Goal: Information Seeking & Learning: Learn about a topic

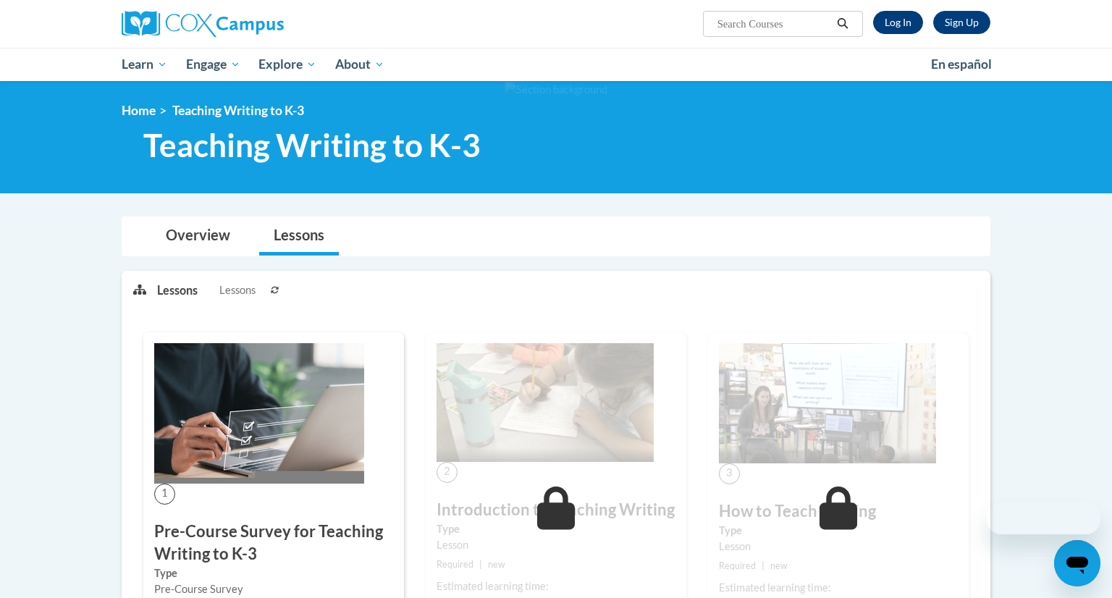
click at [891, 20] on link "Log In" at bounding box center [898, 22] width 50 height 23
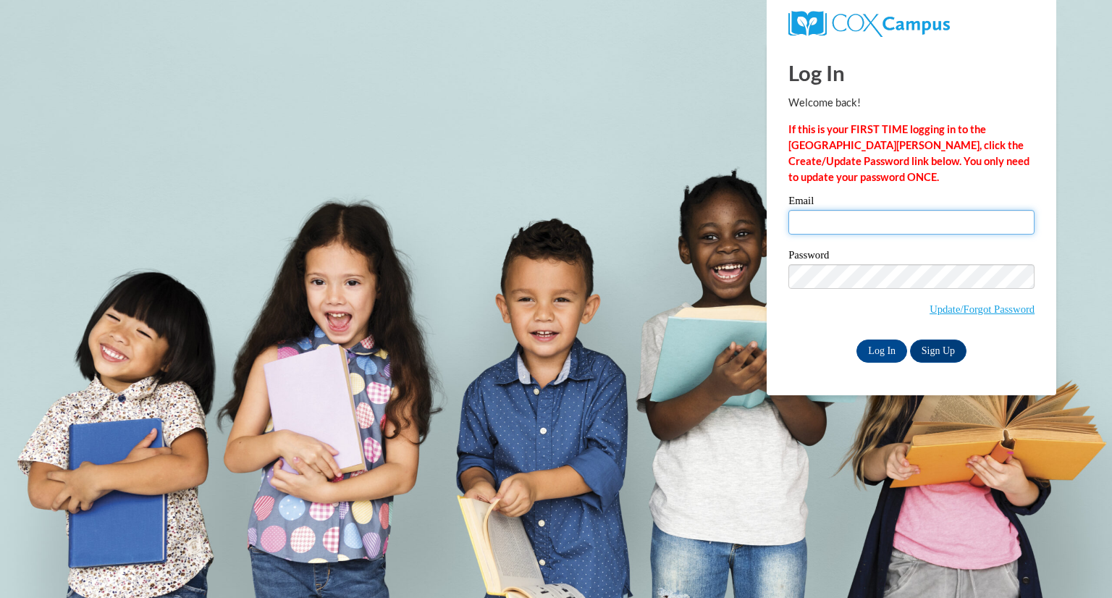
click at [836, 217] on input "Email" at bounding box center [912, 222] width 246 height 25
type input "kschiltz@greenfield.k12.wi.us"
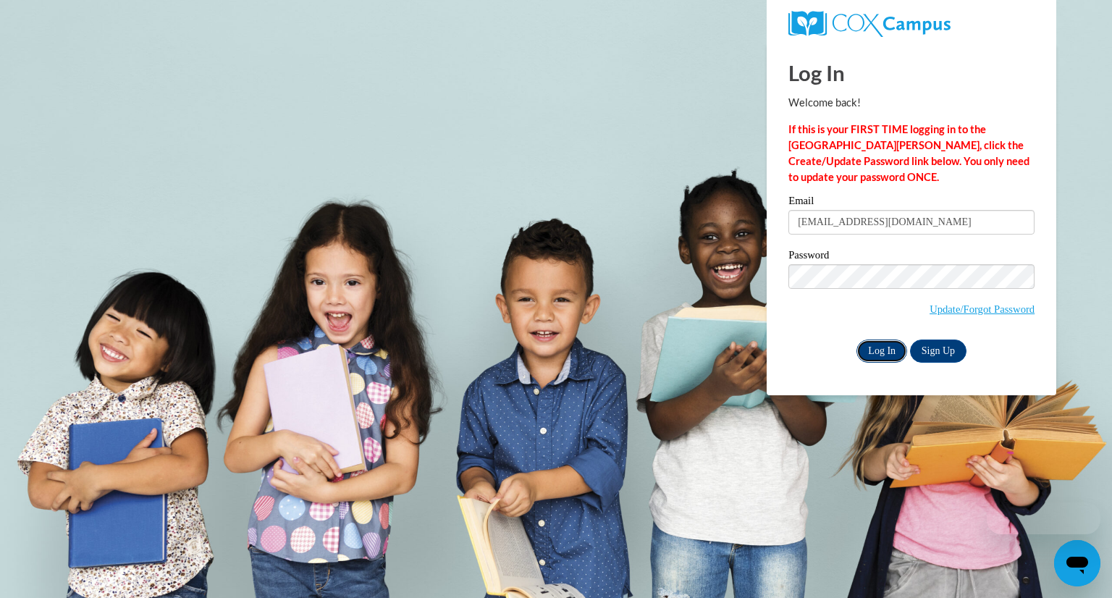
click at [884, 350] on input "Log In" at bounding box center [882, 351] width 51 height 23
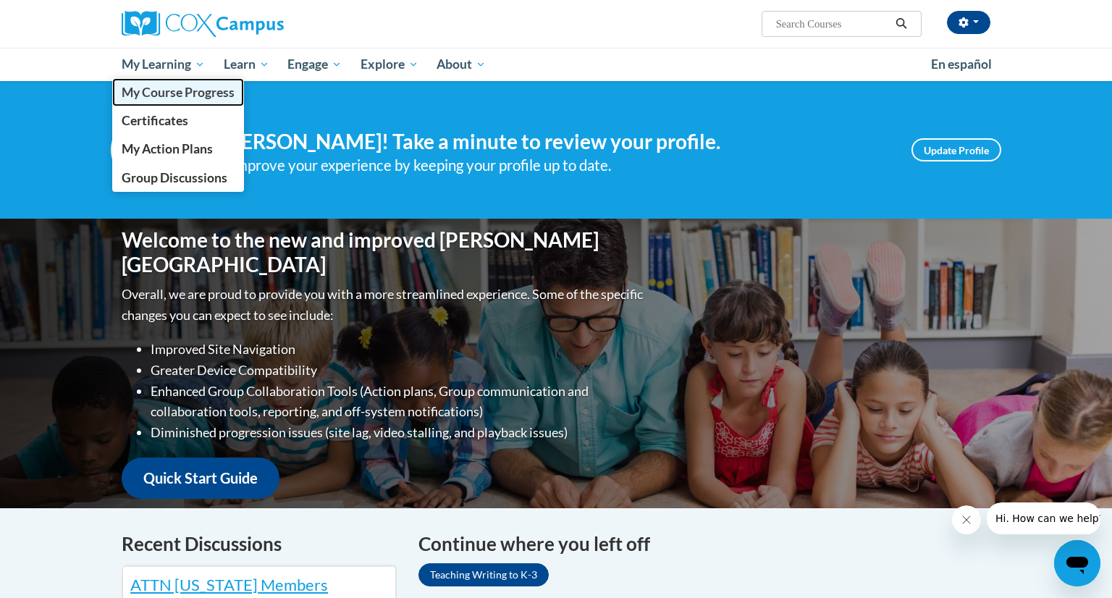
click at [166, 98] on span "My Course Progress" at bounding box center [178, 92] width 113 height 15
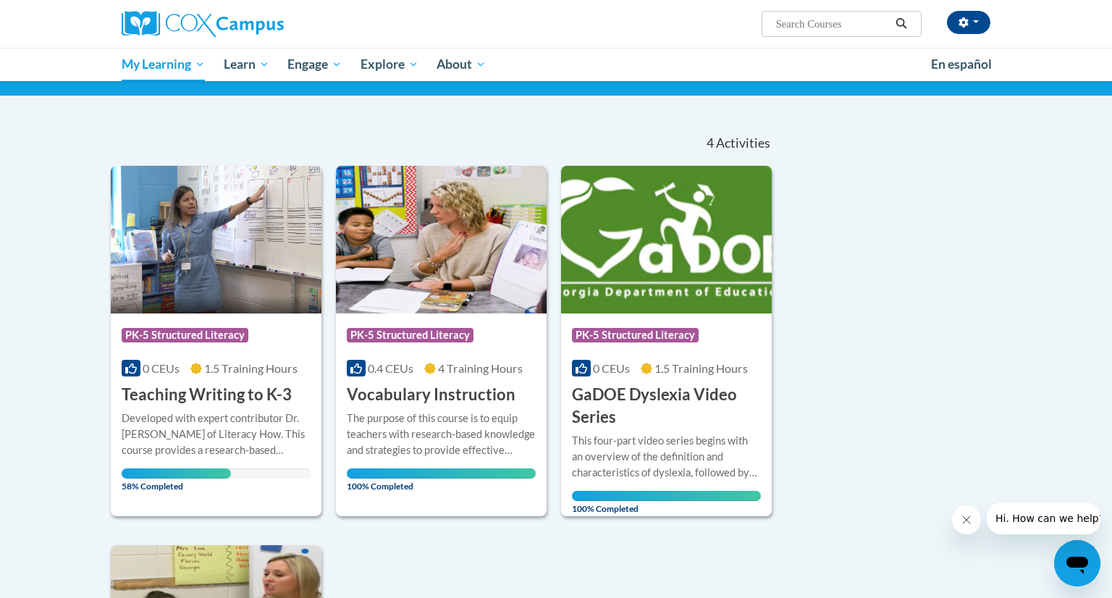
scroll to position [100, 0]
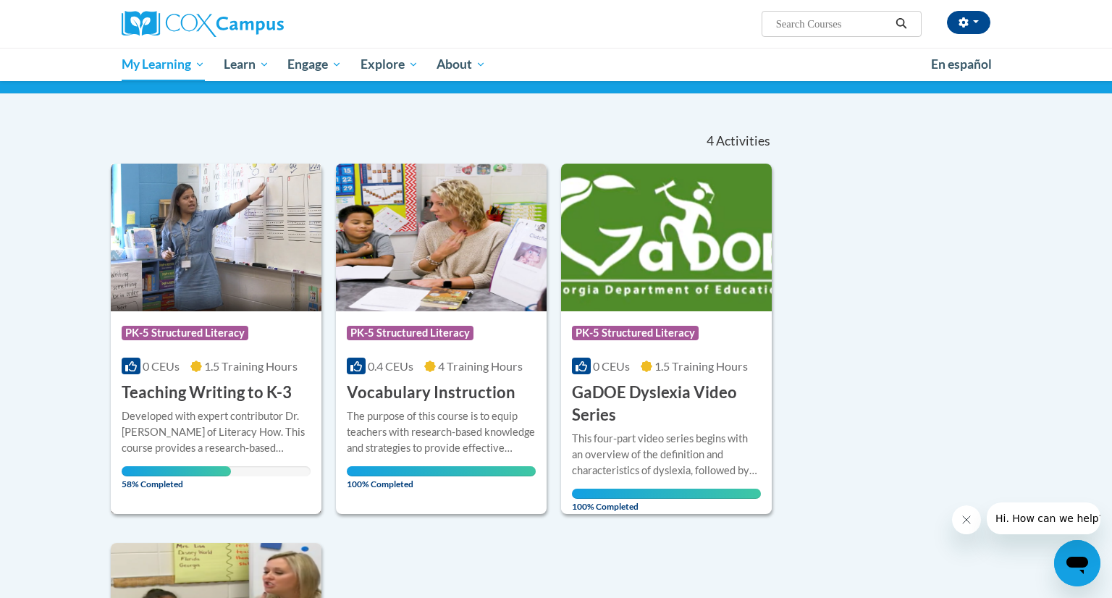
click at [221, 398] on h3 "Teaching Writing to K-3" at bounding box center [207, 393] width 170 height 22
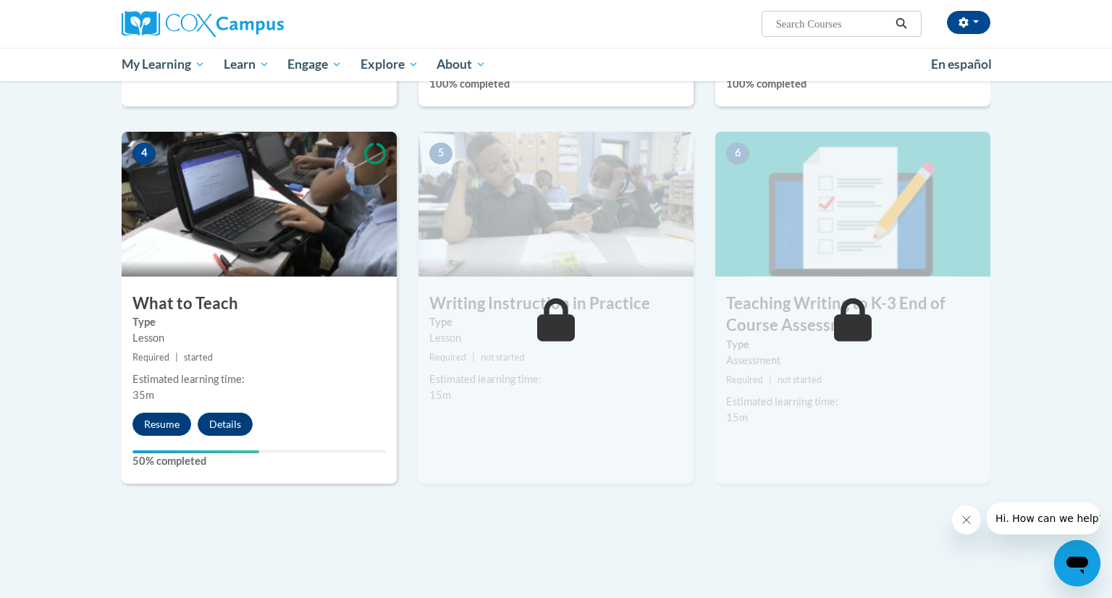
scroll to position [690, 0]
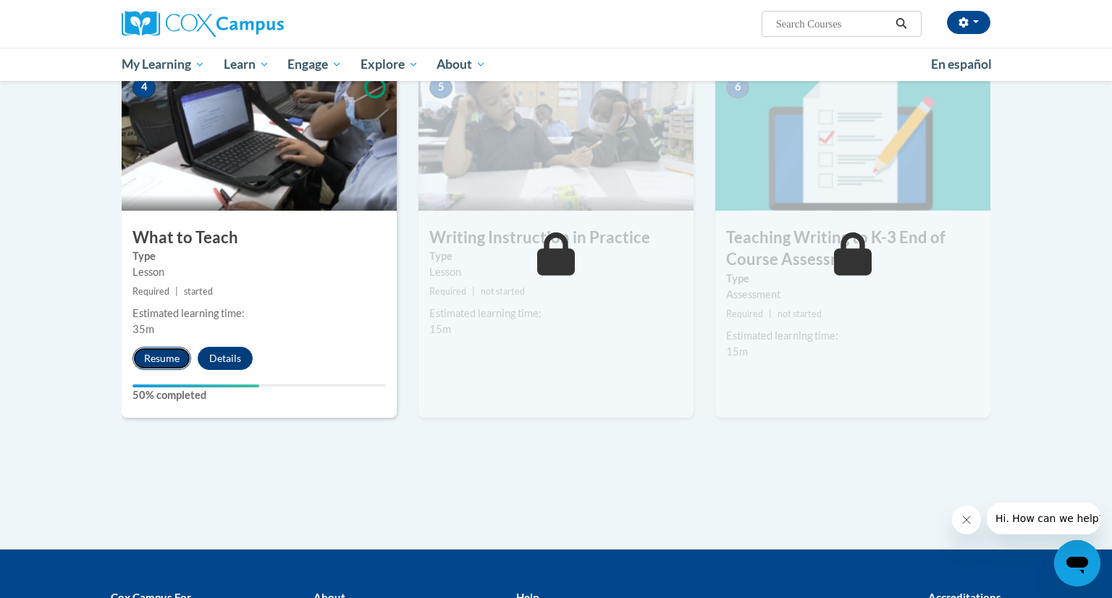
click at [158, 366] on button "Resume" at bounding box center [162, 358] width 59 height 23
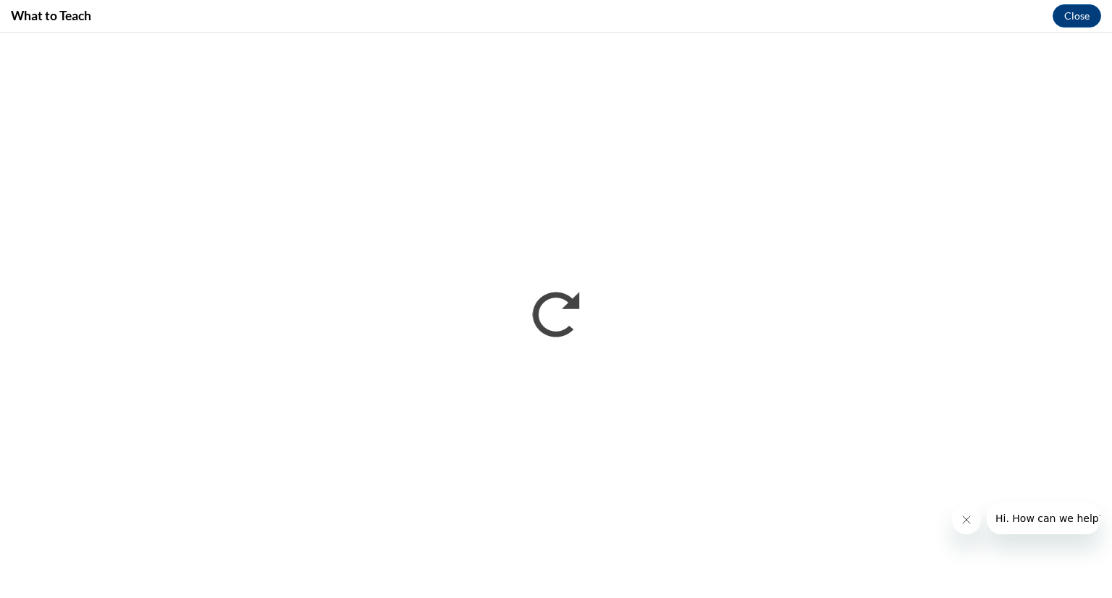
scroll to position [0, 0]
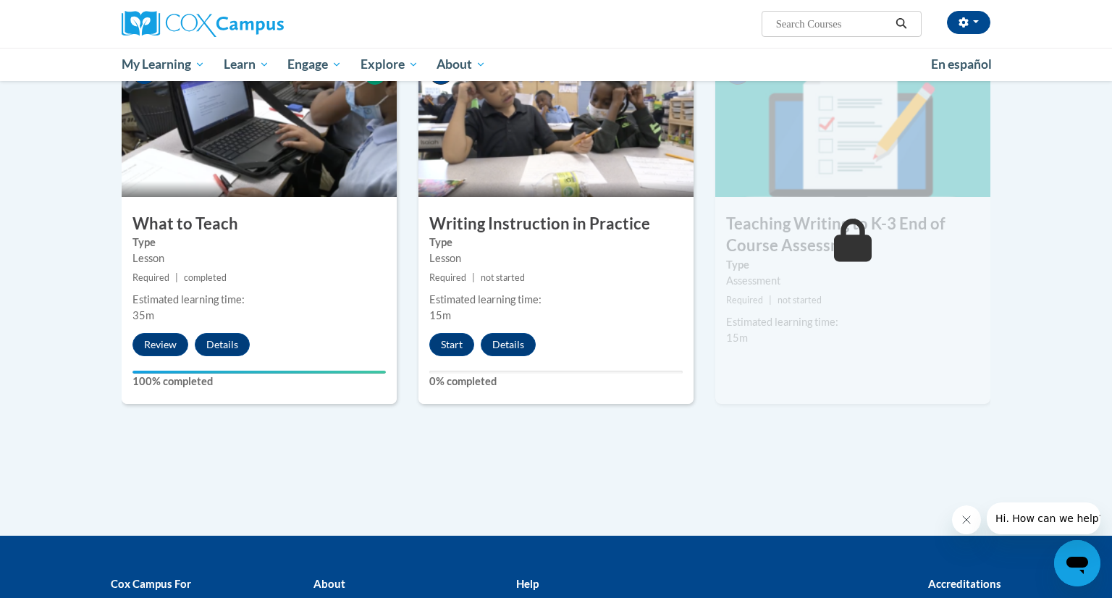
scroll to position [708, 0]
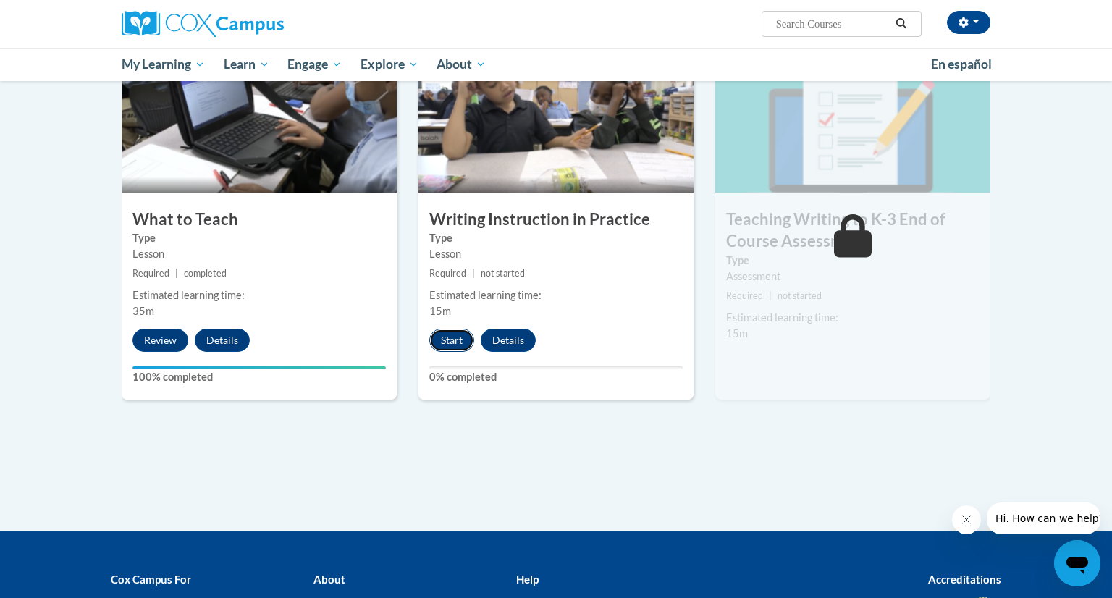
click at [455, 345] on button "Start" at bounding box center [451, 340] width 45 height 23
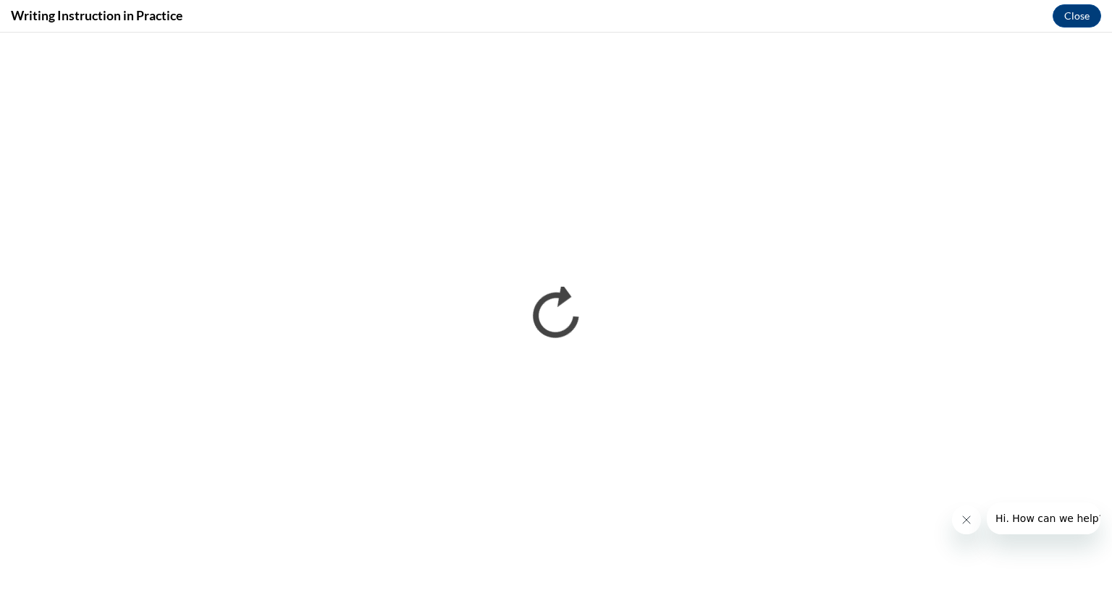
scroll to position [0, 0]
